Goal: Task Accomplishment & Management: Manage account settings

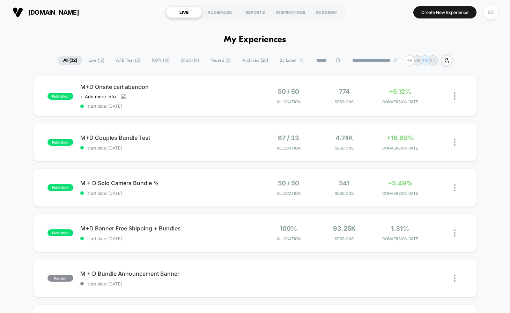
click at [121, 61] on span "A/B Test ( 5 )" at bounding box center [128, 60] width 35 height 9
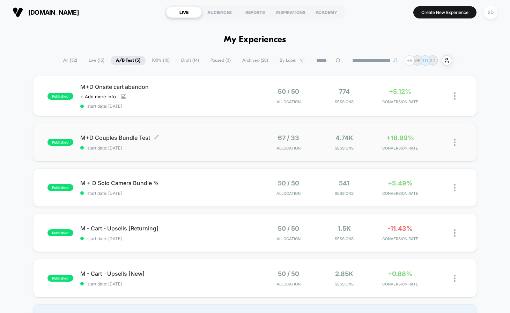
scroll to position [12, 0]
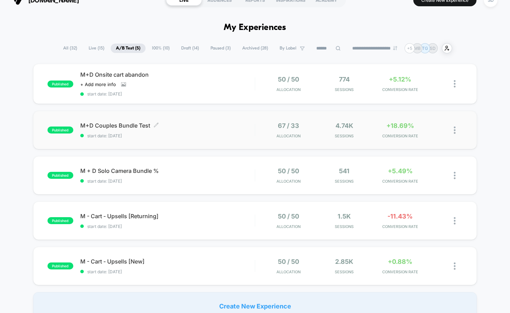
click at [94, 126] on span "M+D Couples Bundle Test Click to edit experience details" at bounding box center [167, 125] width 174 height 7
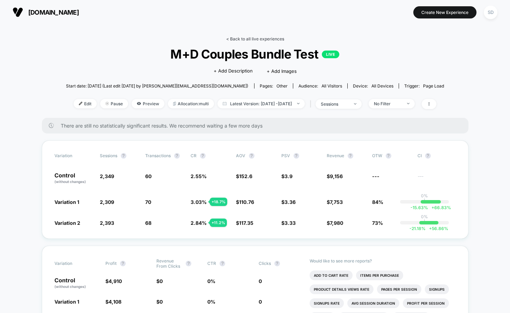
click at [245, 38] on link "< Back to all live experiences" at bounding box center [255, 38] width 58 height 5
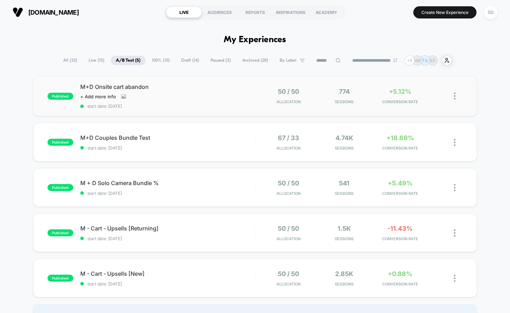
click at [107, 87] on span "M+D Onsite cart abandon" at bounding box center [167, 86] width 174 height 7
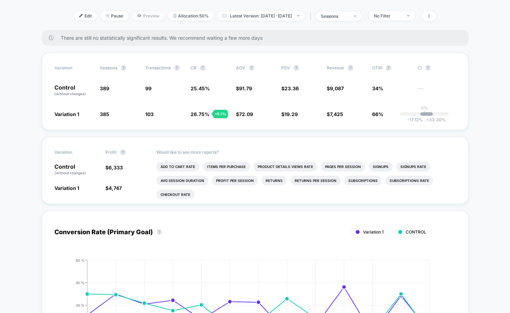
scroll to position [201, 0]
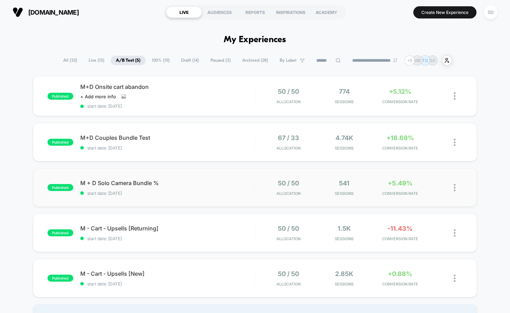
scroll to position [30, 0]
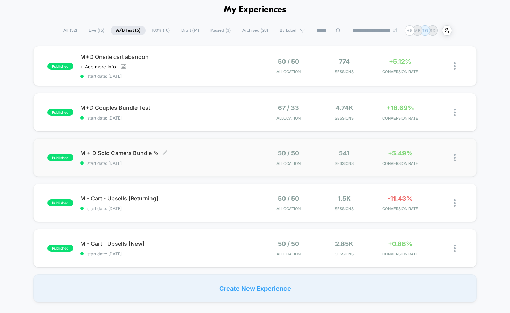
click at [100, 156] on span "M + D Solo Camera Bundle % Click to edit experience details" at bounding box center [167, 153] width 174 height 7
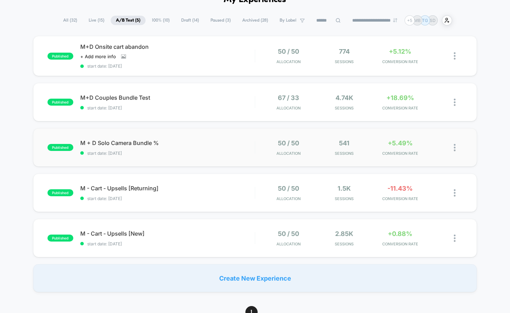
scroll to position [46, 0]
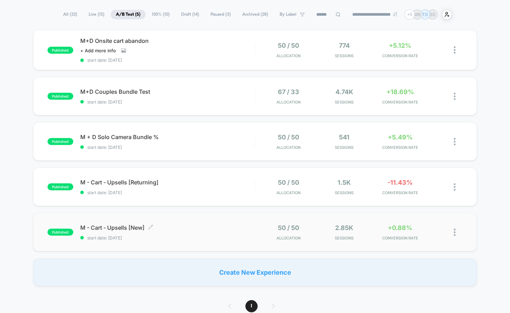
click at [89, 229] on span "M - Cart - Upsells [New] Click to edit experience details" at bounding box center [167, 227] width 174 height 7
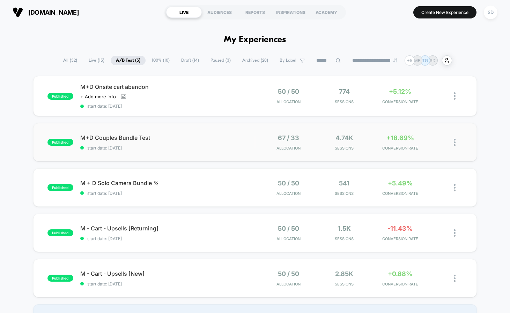
click at [113, 129] on div "published M+D Couples Bundle Test start date: [DATE] 67 / 33 Allocation 4.74k S…" at bounding box center [254, 142] width 443 height 38
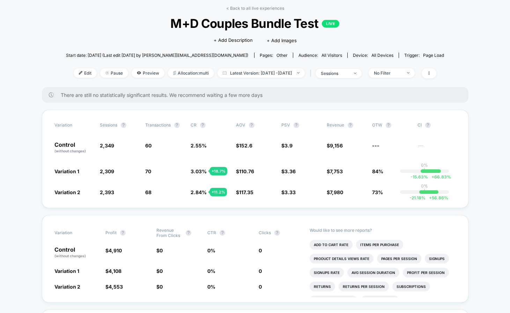
scroll to position [33, 0]
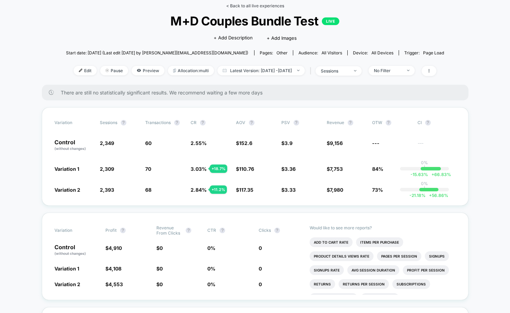
click at [239, 6] on link "< Back to all live experiences" at bounding box center [255, 5] width 58 height 5
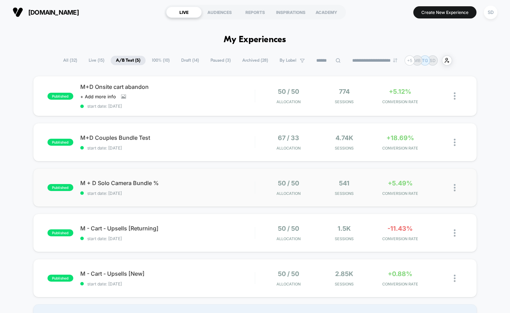
scroll to position [32, 0]
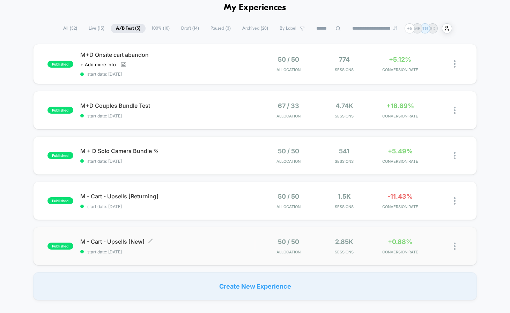
click at [126, 237] on div "published M - Cart - Upsells [New] Click to edit experience details Click to ed…" at bounding box center [254, 246] width 443 height 38
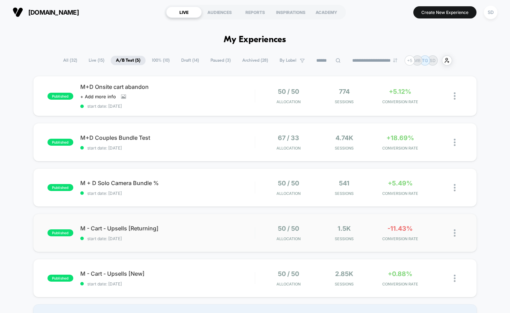
click at [123, 225] on div "published M - Cart - Upsells [Returning] start date: [DATE] 50 / 50 Allocation …" at bounding box center [254, 233] width 443 height 38
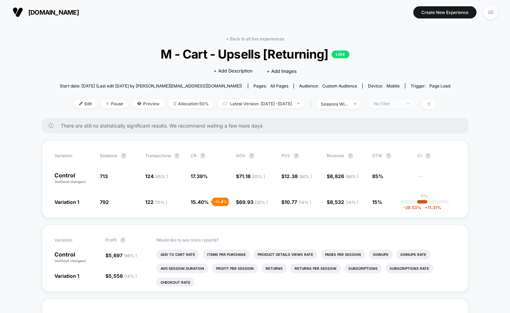
click at [398, 102] on div "No Filter" at bounding box center [388, 103] width 28 height 5
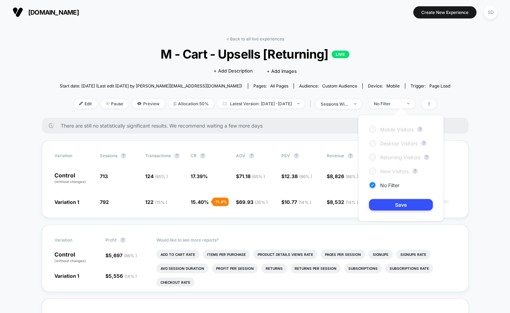
click at [374, 168] on div "Mobile Visitors ? Desktop Visitors ? Returning Visitors ? New Visitors ? No Fil…" at bounding box center [400, 168] width 85 height 106
click at [399, 203] on button "Save" at bounding box center [401, 205] width 64 height 12
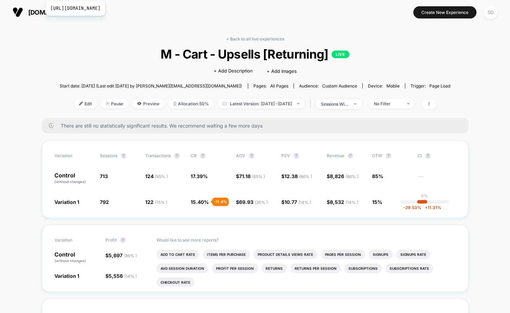
click at [41, 9] on span "[DOMAIN_NAME]" at bounding box center [53, 12] width 51 height 7
